Goal: Download file/media

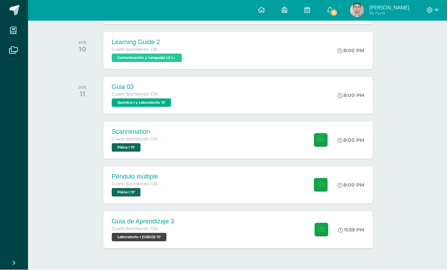
scroll to position [151, 12]
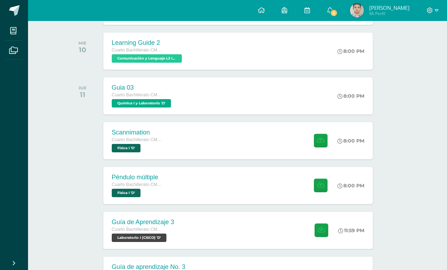
click at [231, 149] on div "Scannimation Cuarto Bachillerato CMP Bachillerato en CCLL con Orientación en Co…" at bounding box center [237, 140] width 269 height 37
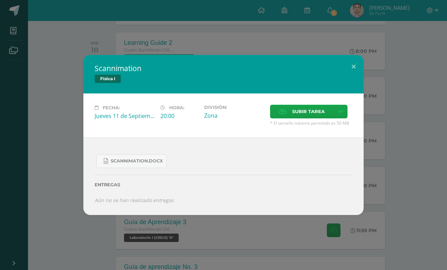
click at [163, 168] on link "Scannimation.docx" at bounding box center [131, 161] width 70 height 14
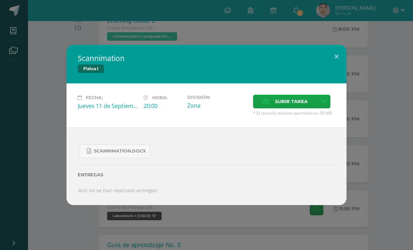
click at [371, 100] on div "Scannimation Física I Fecha: [DATE] Hora: 20:00 División: Zona Cancelar" at bounding box center [206, 125] width 407 height 160
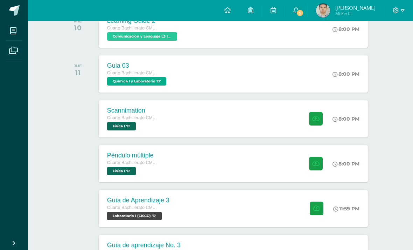
click at [44, 118] on div "Scannimation Física I Fecha: [DATE] Hora: 20:00 División: Zona Cancelar" at bounding box center [206, 125] width 407 height 160
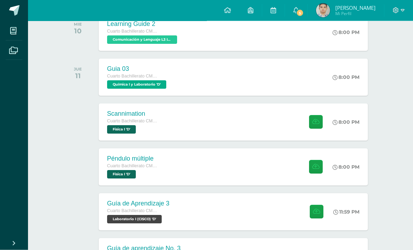
scroll to position [158, 0]
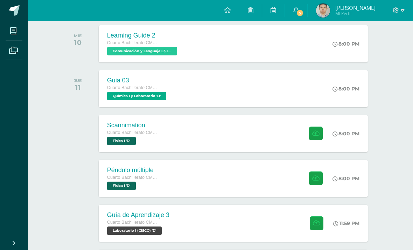
click at [284, 183] on div "Péndulo múltiple Cuarto Bachillerato CMP Bachillerato en CCLL con Orientación e…" at bounding box center [233, 178] width 269 height 37
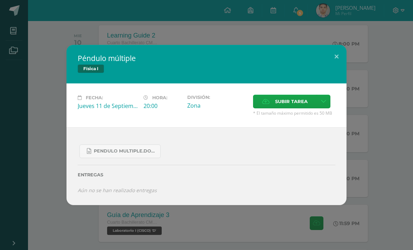
click at [85, 149] on link "Pendulo multiple.docx" at bounding box center [119, 151] width 81 height 14
click at [59, 135] on div "Péndulo múltiple Física I Fecha: [DATE] Hora: 20:00 División: Zona" at bounding box center [206, 125] width 407 height 160
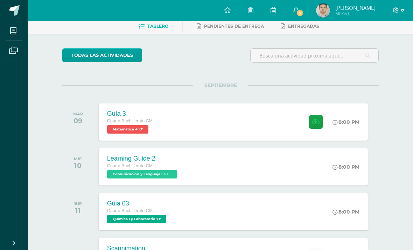
scroll to position [34, 0]
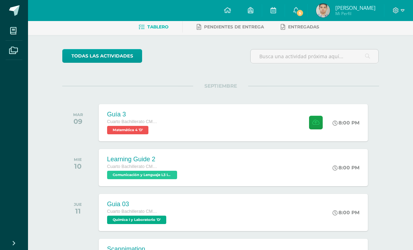
click at [218, 113] on div "Guía 3 Cuarto Bachillerato CMP Bachillerato en CCLL con Orientación en Computac…" at bounding box center [233, 122] width 269 height 37
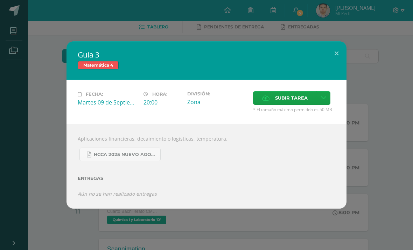
click at [102, 151] on link "HCCA 2025 nuevo agosto 4ta matemáticas.pdf" at bounding box center [119, 154] width 81 height 14
click at [357, 89] on div "Guía 3 Matemática 4 Fecha: [DATE] Hora: 20:00 División: Zona Cancelar" at bounding box center [206, 124] width 407 height 167
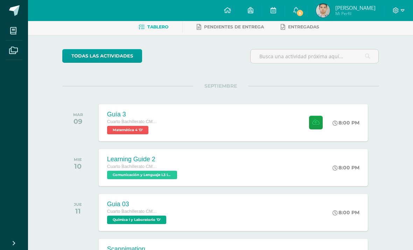
click at [299, 9] on span "5" at bounding box center [300, 13] width 8 height 8
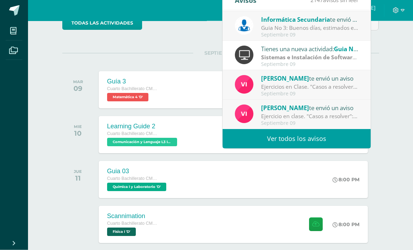
scroll to position [68, 0]
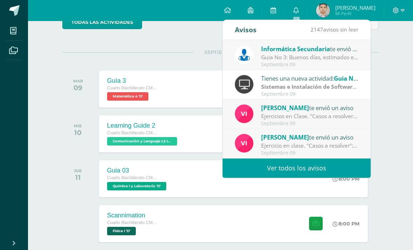
click at [378, 89] on div "[DATE] Guía 3 Cuarto Bachillerato CMP Bachillerato en CCLL con Orientación en C…" at bounding box center [220, 88] width 317 height 39
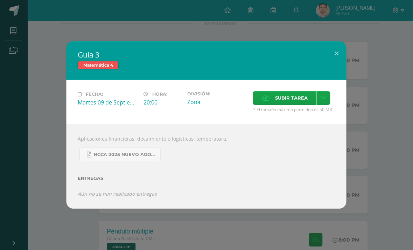
scroll to position [101, 17]
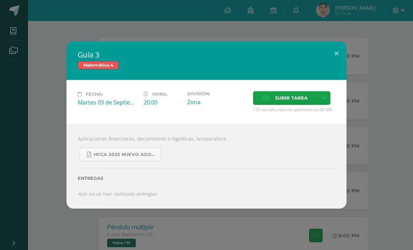
click at [365, 107] on div "Guía 3 Matemática 4 Fecha: [DATE] Hora: 20:00 División: Zona Cancelar" at bounding box center [206, 124] width 407 height 167
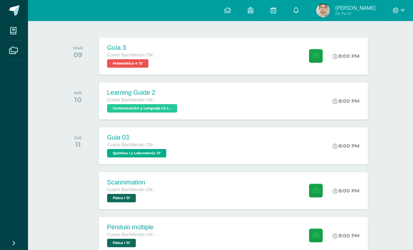
click at [365, 107] on div "Guía 3 Matemática 4 Fecha: [DATE] Hora: 20:00 División: Zona Cancelar" at bounding box center [206, 124] width 407 height 167
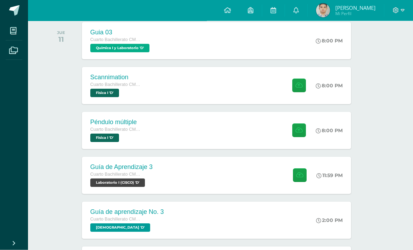
scroll to position [206, 17]
click at [88, 177] on div "Guía de Aprendizaje 3 Cuarto Bachillerato CMP Bachillerato en CCLL con Orientac…" at bounding box center [121, 174] width 79 height 37
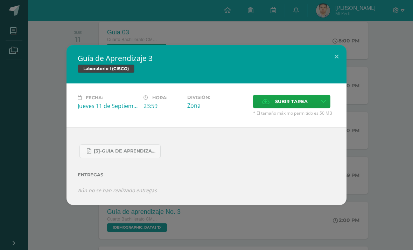
click at [362, 111] on div "Guía de Aprendizaje 3 Laboratorio I (CISCO) Fecha: [DATE] Hora: 23:59 División:" at bounding box center [206, 125] width 407 height 160
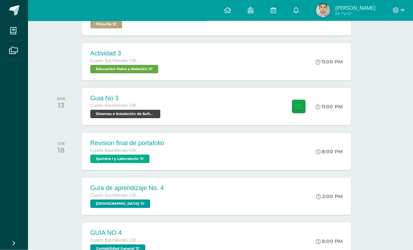
scroll to position [498, 17]
click at [337, 110] on div "11:00 PM" at bounding box center [328, 106] width 27 height 6
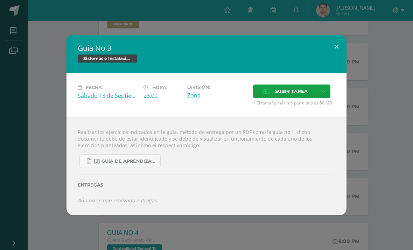
scroll to position [498, 0]
click at [361, 128] on div "Guia No 3 Sistemas e Instalación de Software (Desarrollo de Software) Fecha: [D…" at bounding box center [206, 125] width 407 height 180
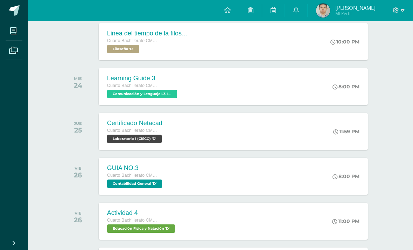
scroll to position [745, 0]
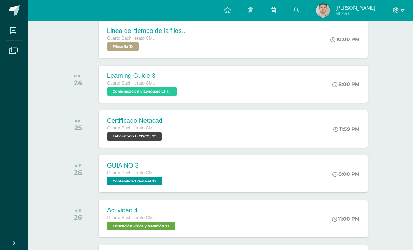
click at [337, 132] on icon at bounding box center [335, 129] width 5 height 5
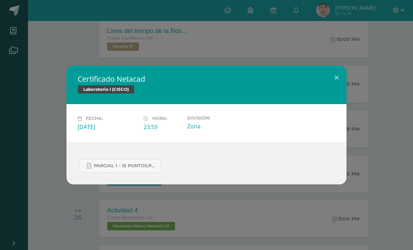
click at [89, 169] on icon at bounding box center [89, 166] width 4 height 6
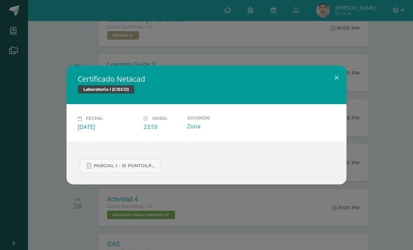
click at [338, 30] on div "Certificado Netacad Laboratorio I (CISCO) Fecha: [DATE] Hora: 23:59 División:" at bounding box center [206, 125] width 413 height 250
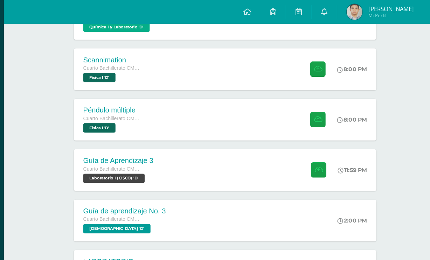
scroll to position [229, 17]
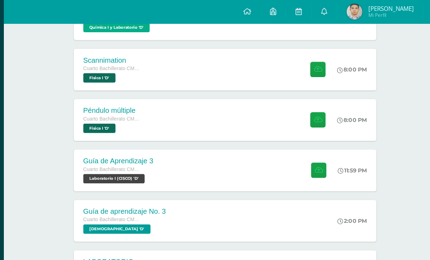
click at [198, 65] on div "Scannimation Cuarto Bachillerato CMP Bachillerato en CCLL con Orientación en Co…" at bounding box center [224, 61] width 269 height 37
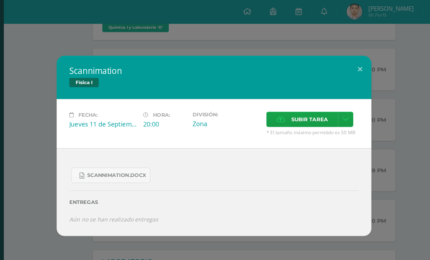
click at [250, 36] on div "Scannimation Física I Fecha: [DATE] Hora: 20:00 División: Zona Cancelar" at bounding box center [215, 130] width 430 height 260
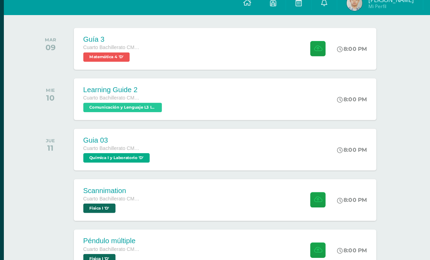
scroll to position [109, 17]
